Goal: Task Accomplishment & Management: Manage account settings

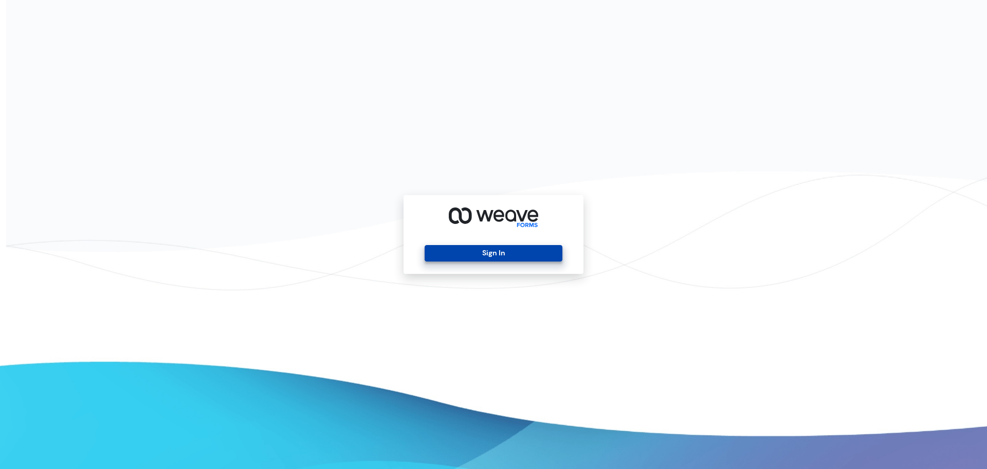
click at [479, 259] on button "Sign In" at bounding box center [493, 253] width 137 height 16
click at [461, 254] on button "Sign In" at bounding box center [493, 253] width 137 height 16
